Goal: Navigation & Orientation: Find specific page/section

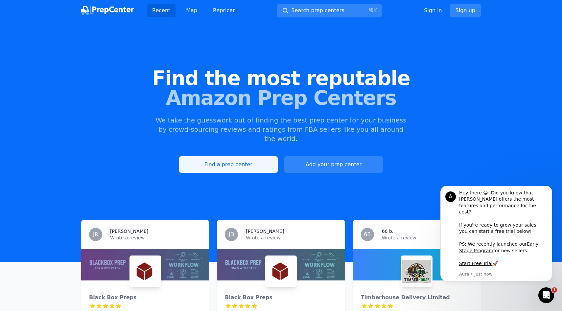
click at [238, 156] on link "Find a prep center" at bounding box center [228, 164] width 99 height 16
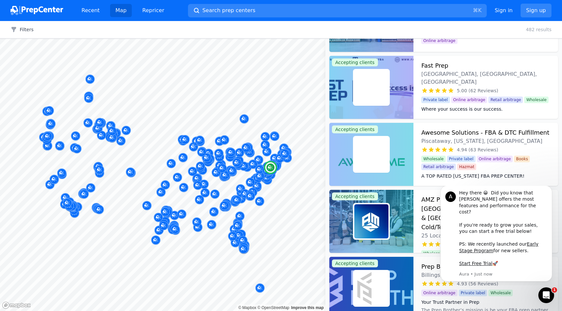
scroll to position [136, 0]
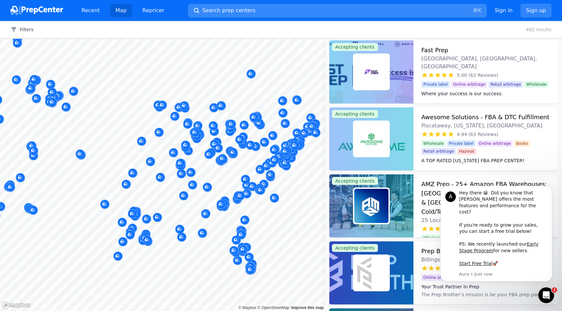
click at [220, 12] on span "Search prep centers" at bounding box center [228, 11] width 53 height 8
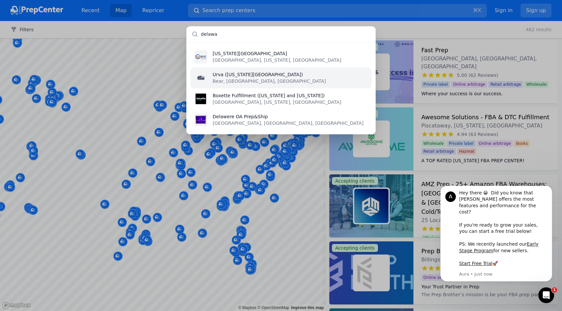
type input "delawa"
click at [227, 81] on p "Bear, [GEOGRAPHIC_DATA], [GEOGRAPHIC_DATA]" at bounding box center [269, 81] width 113 height 7
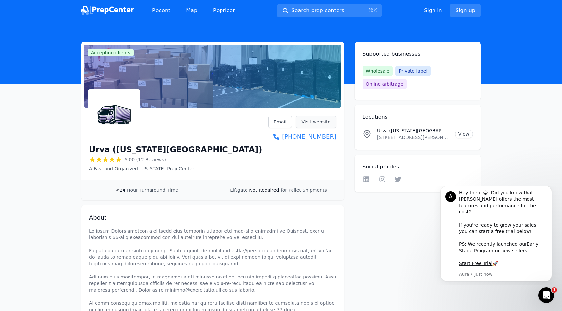
click at [304, 123] on link "Visit website" at bounding box center [316, 122] width 40 height 12
click at [307, 49] on div at bounding box center [213, 76] width 258 height 63
